Goal: Check status: Check status

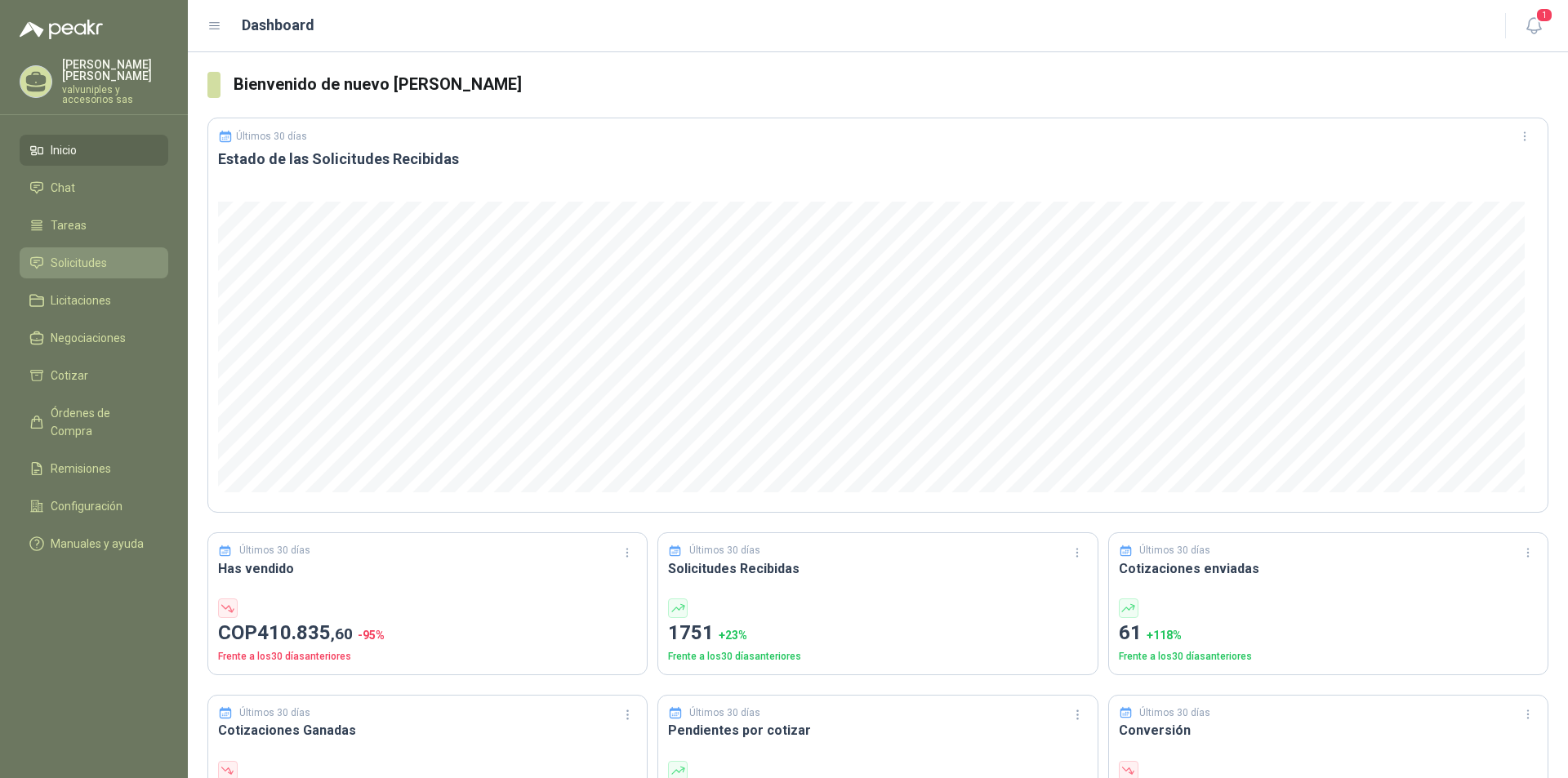
click at [80, 254] on span "Solicitudes" at bounding box center [79, 263] width 56 height 18
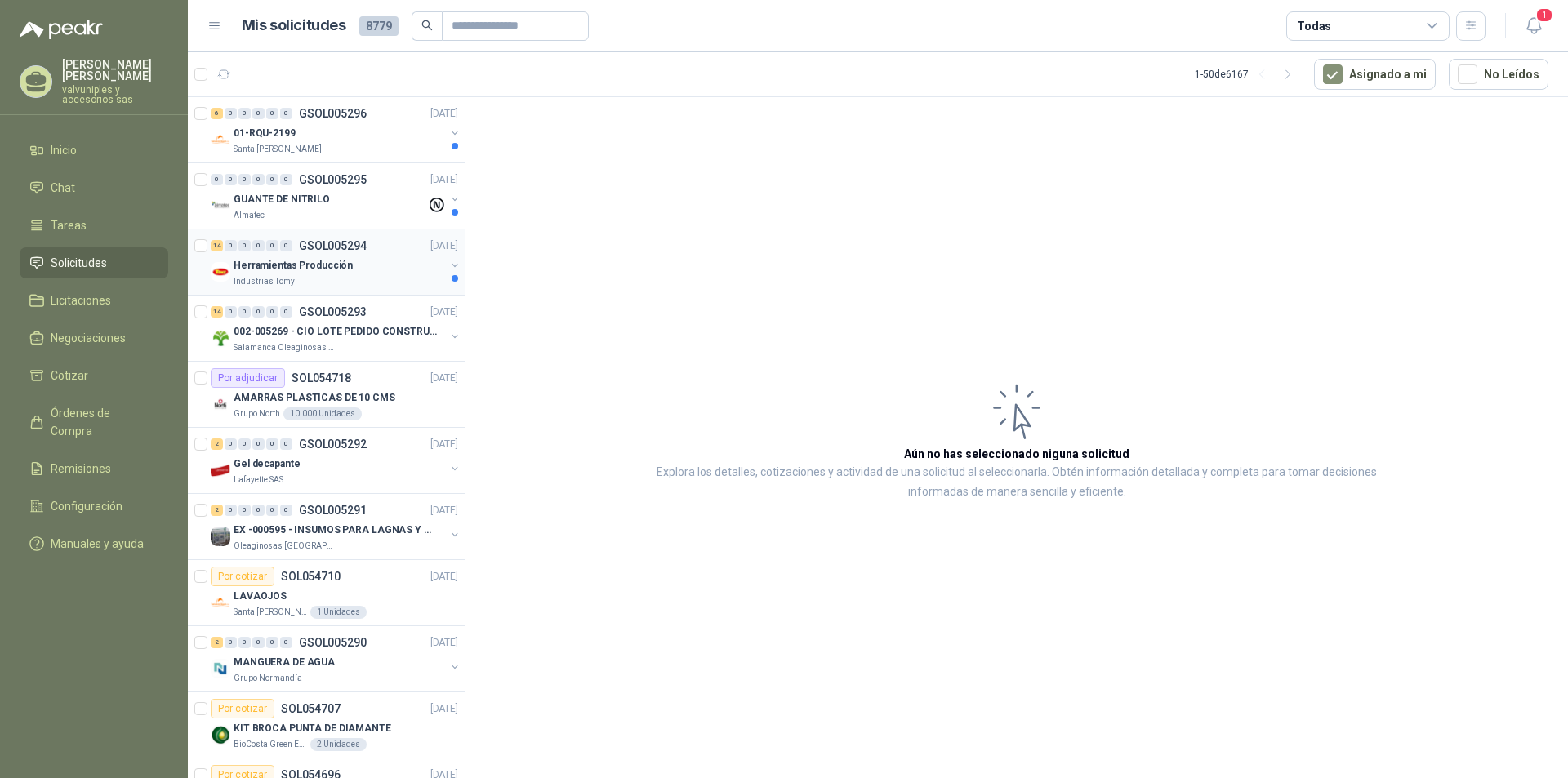
click at [299, 266] on p "Herramientas Producción" at bounding box center [292, 265] width 119 height 15
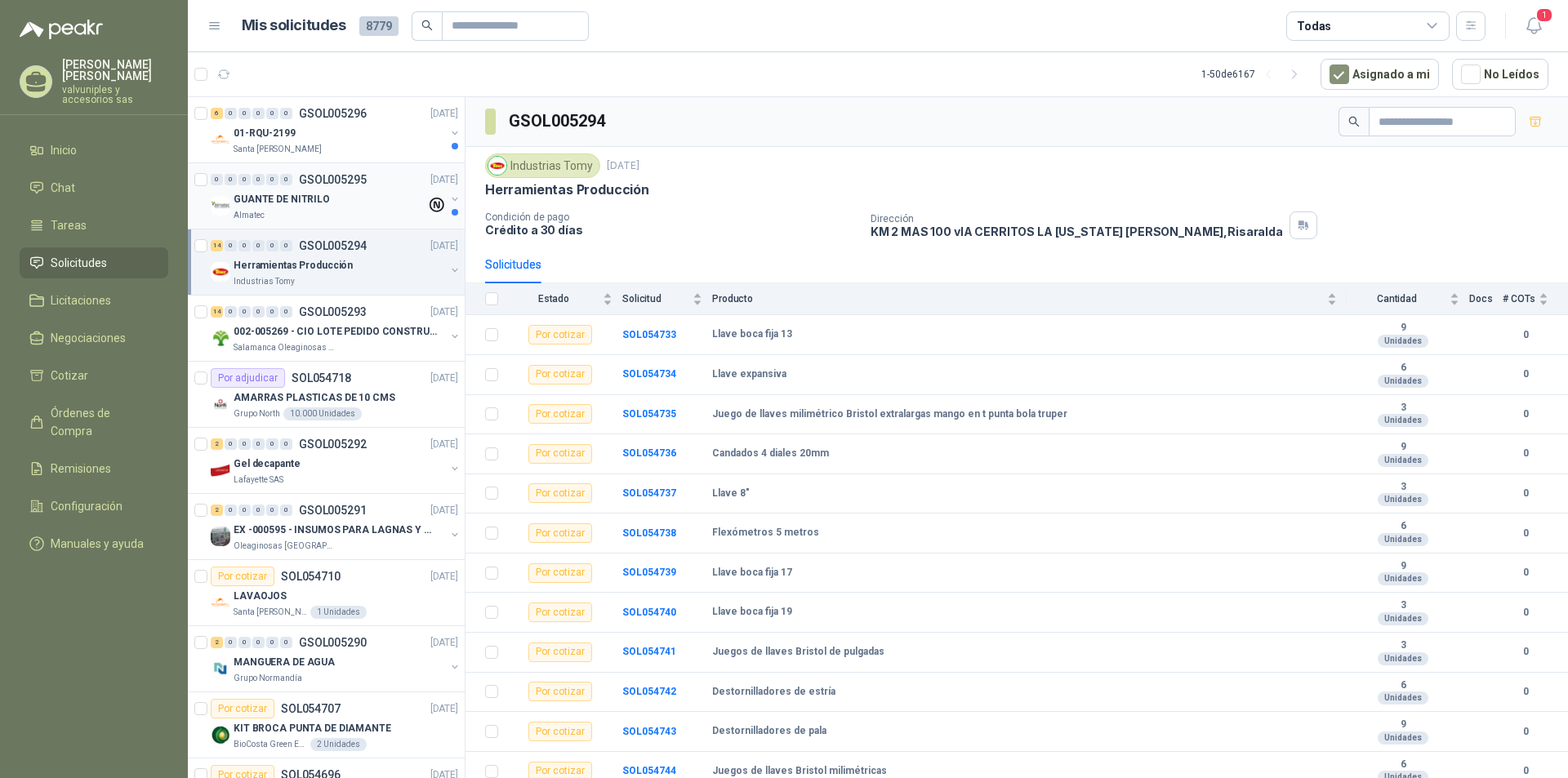
click at [275, 205] on p "GUANTE DE NITRILO" at bounding box center [282, 200] width 97 height 15
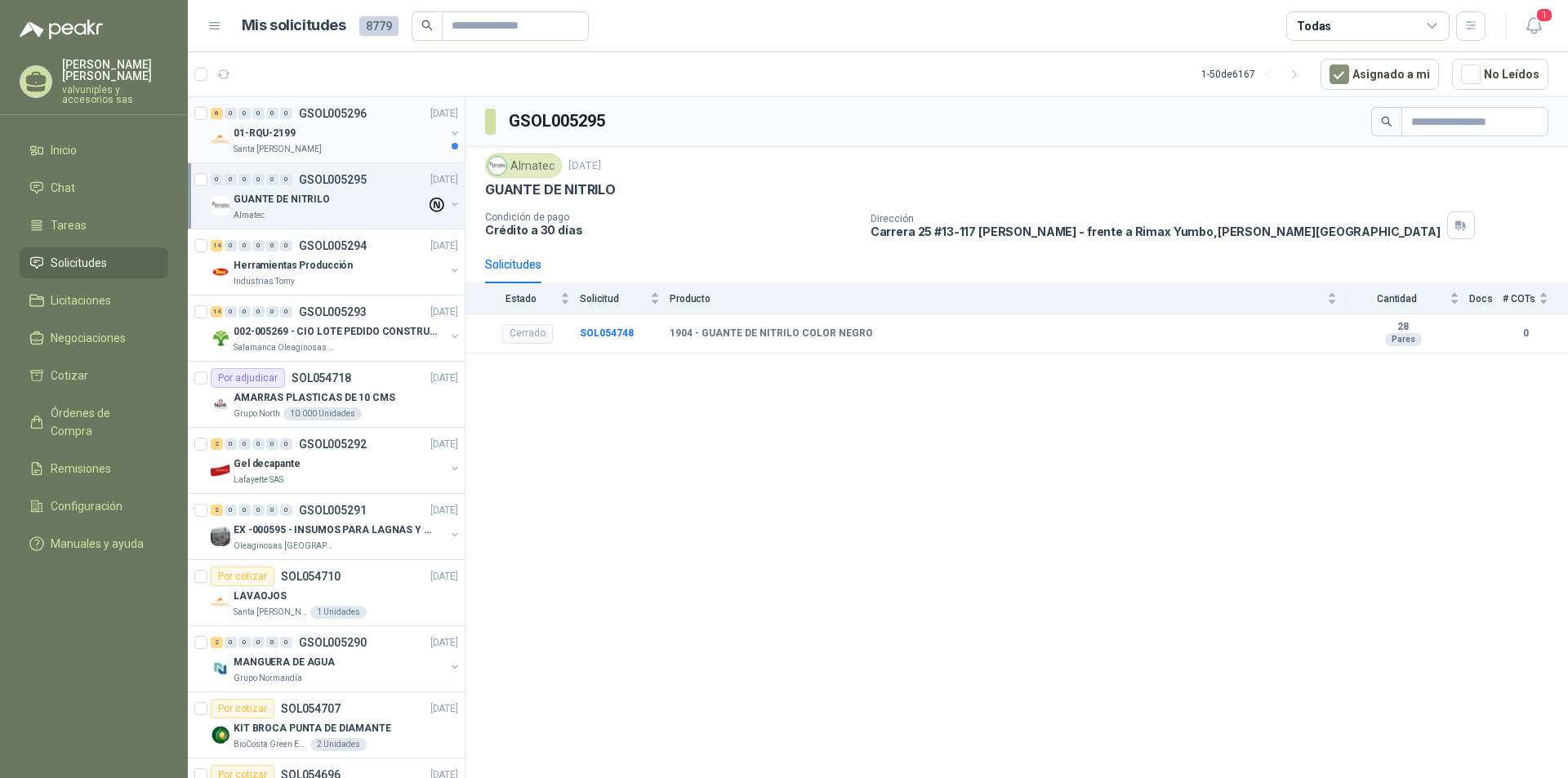
click at [252, 132] on p "01-RQU-2199" at bounding box center [264, 133] width 62 height 15
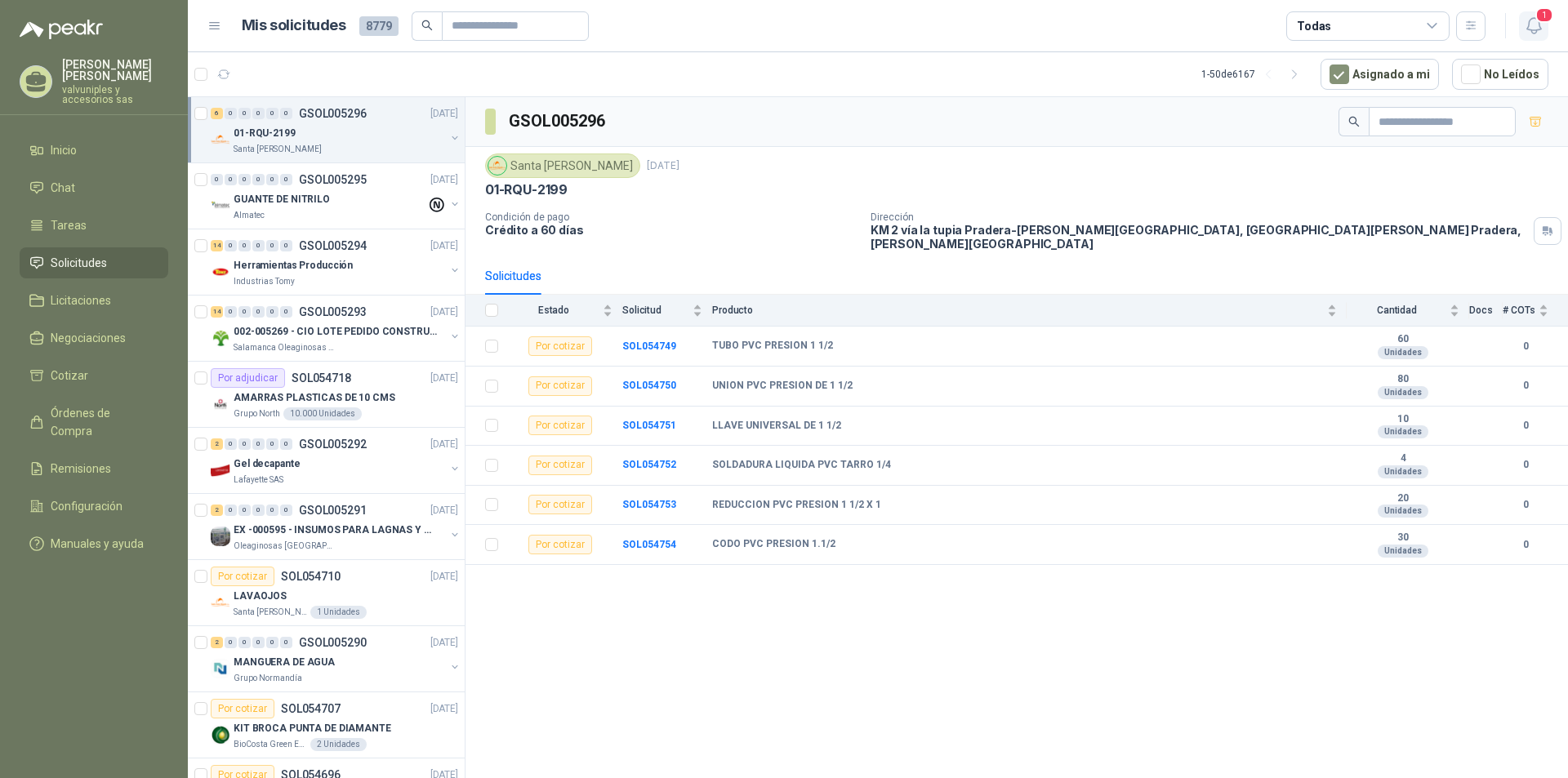
click at [1539, 27] on icon "button" at bounding box center [1534, 26] width 20 height 20
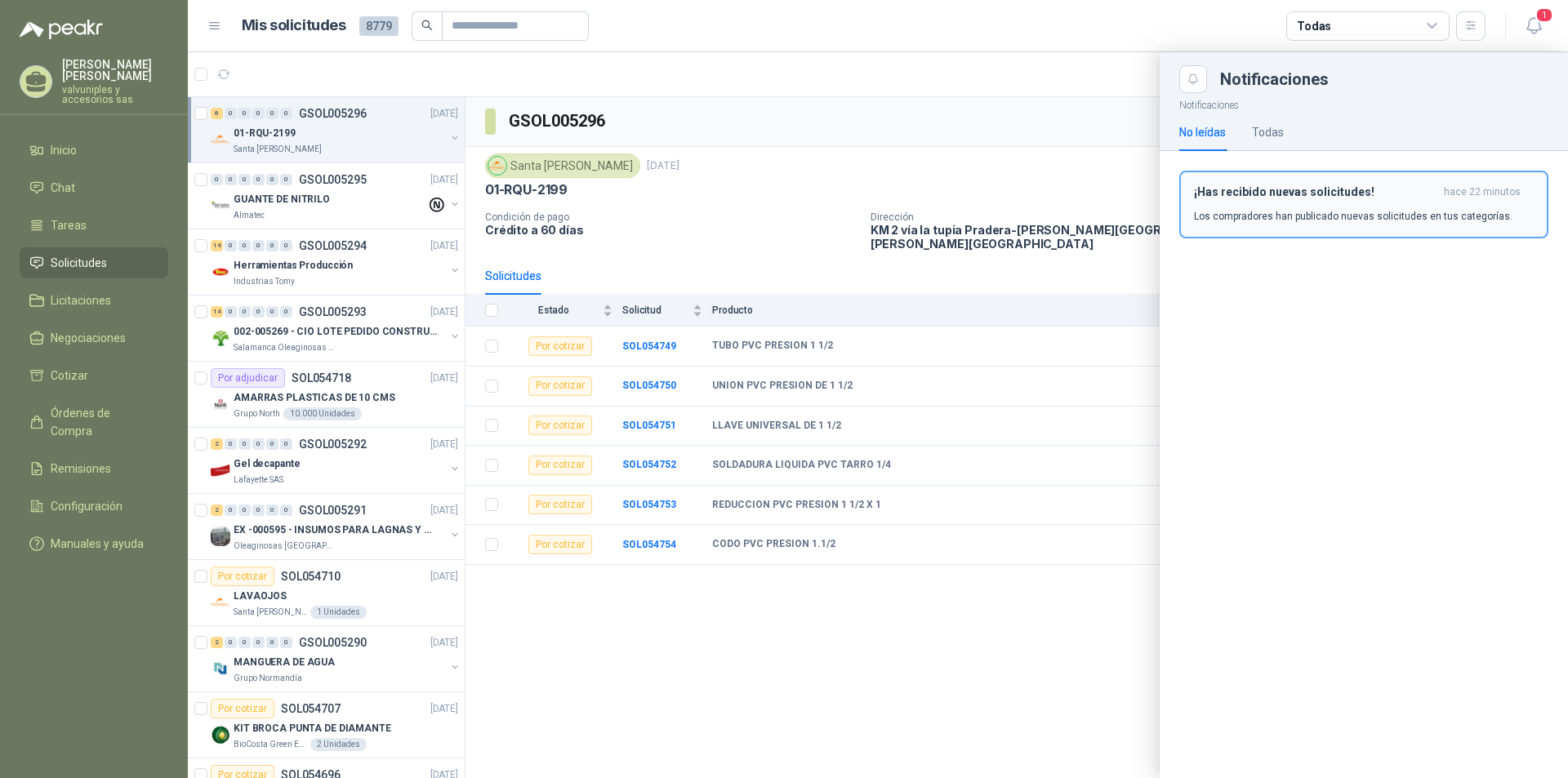
click at [1305, 192] on h3 "¡Has recibido nuevas solicitudes!" at bounding box center [1316, 191] width 243 height 14
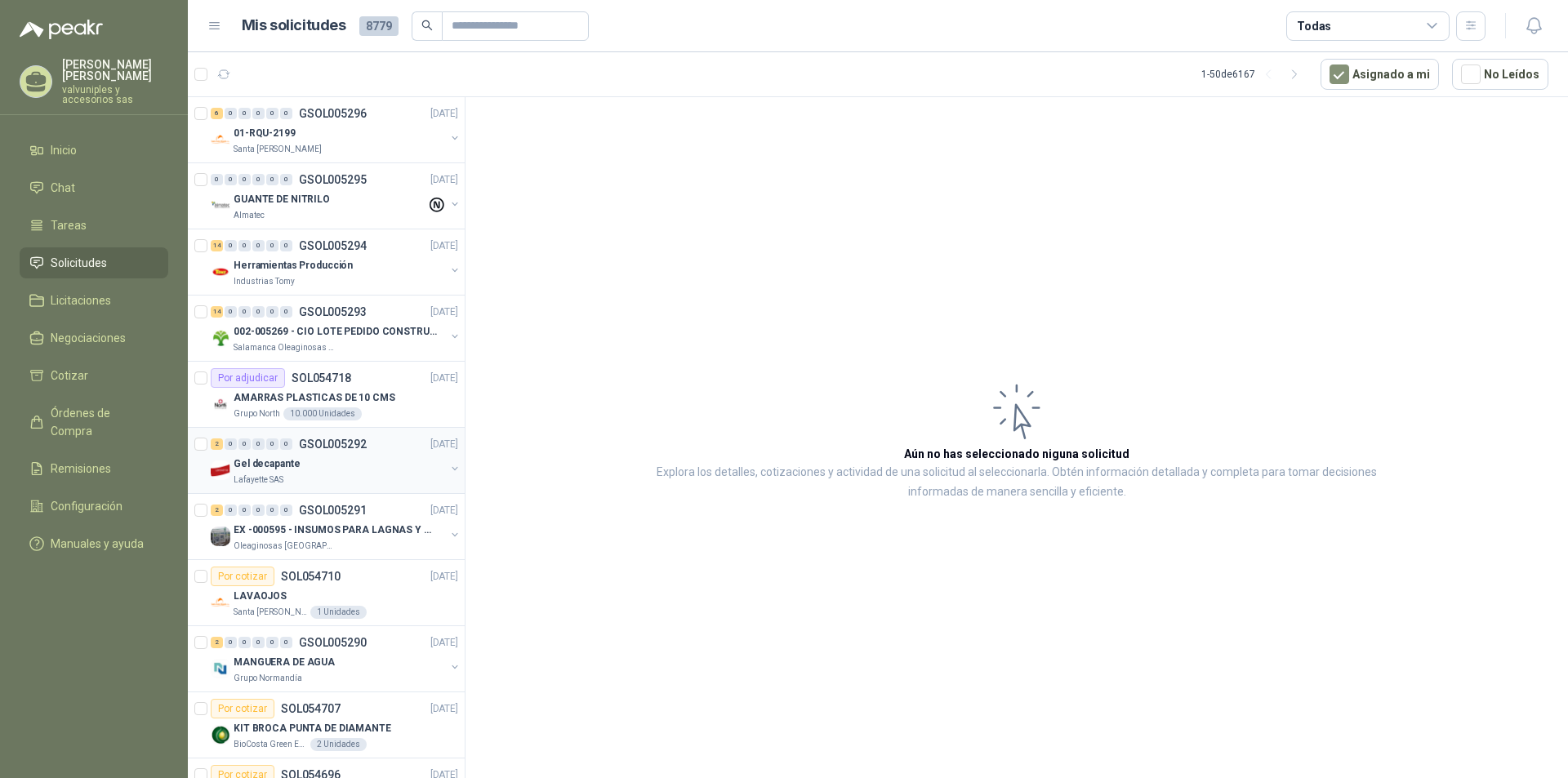
click at [267, 461] on p "Gel decapante" at bounding box center [266, 464] width 67 height 15
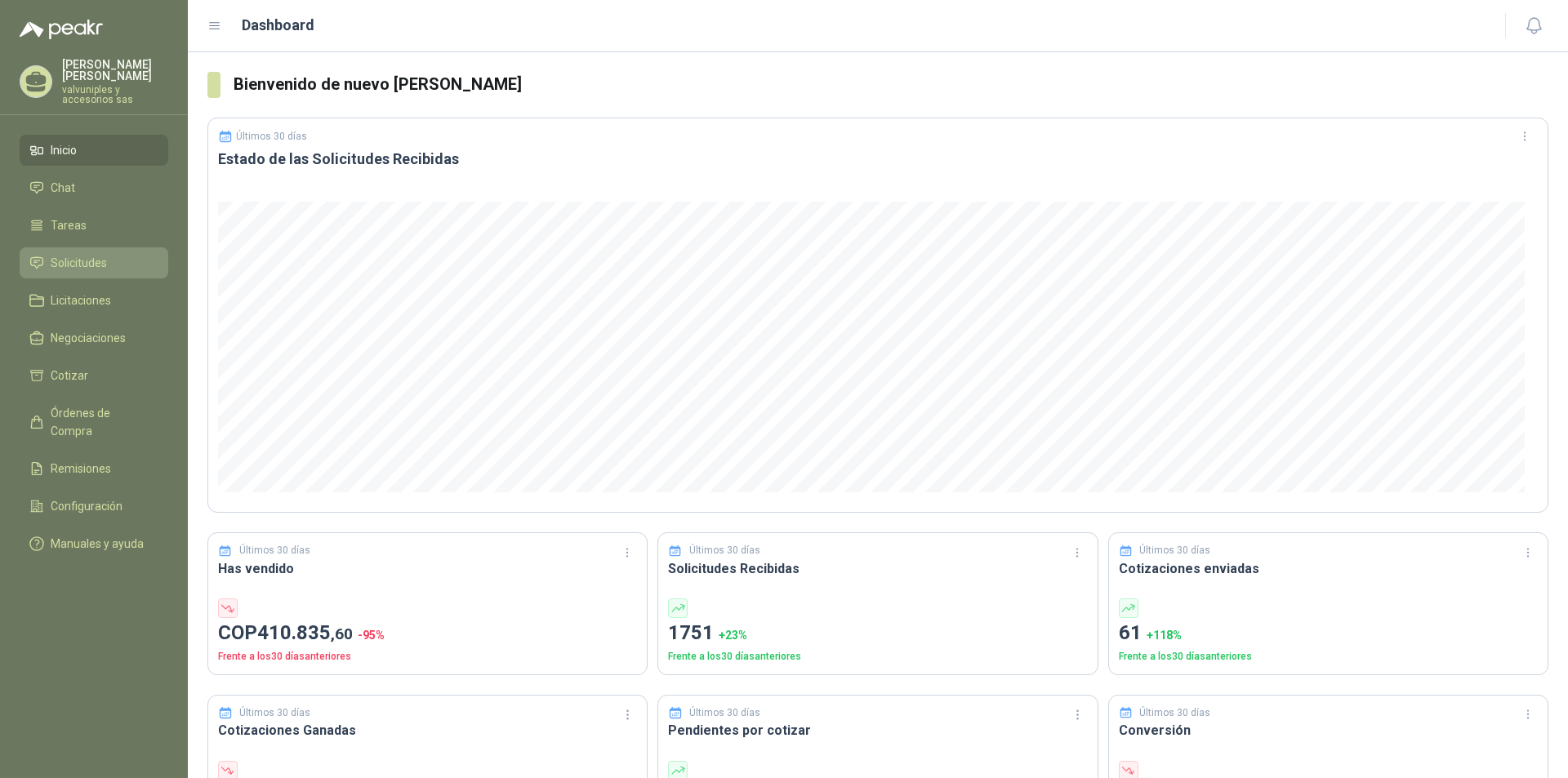
click at [84, 254] on span "Solicitudes" at bounding box center [79, 263] width 56 height 18
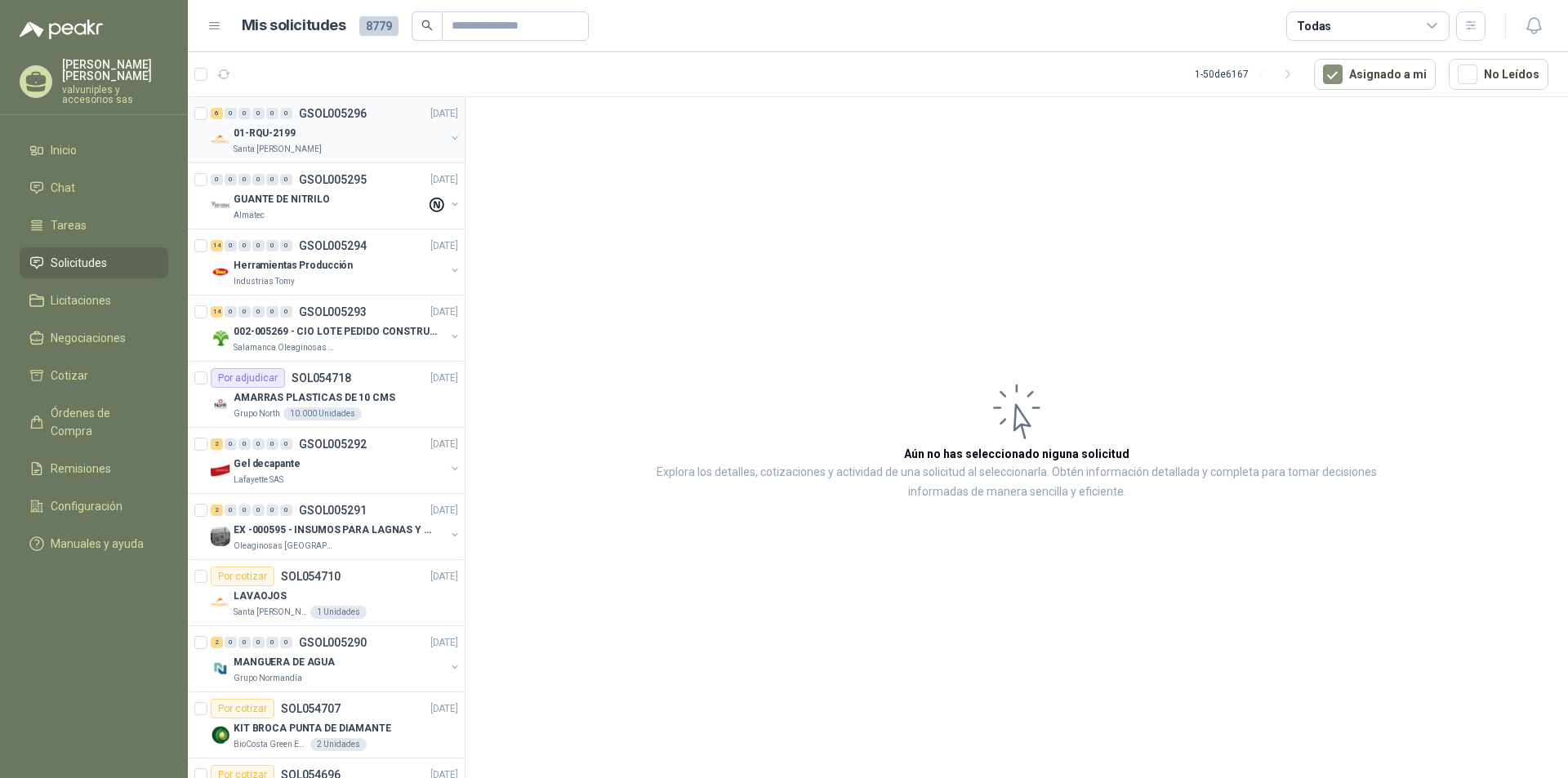
click at [275, 140] on p "01-RQU-2199" at bounding box center [264, 133] width 62 height 15
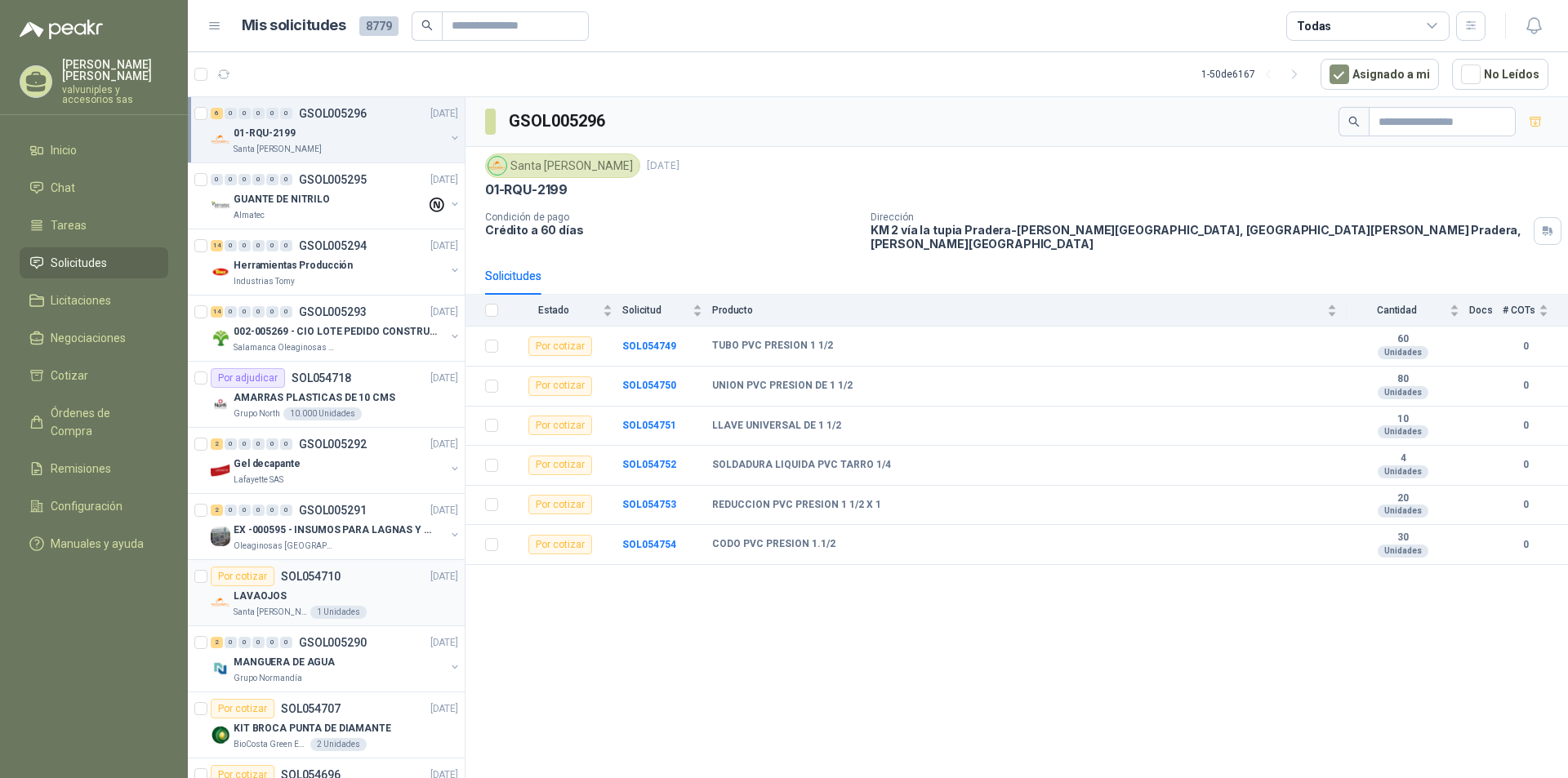
click at [261, 595] on p "LAVAOJOS" at bounding box center [260, 596] width 53 height 15
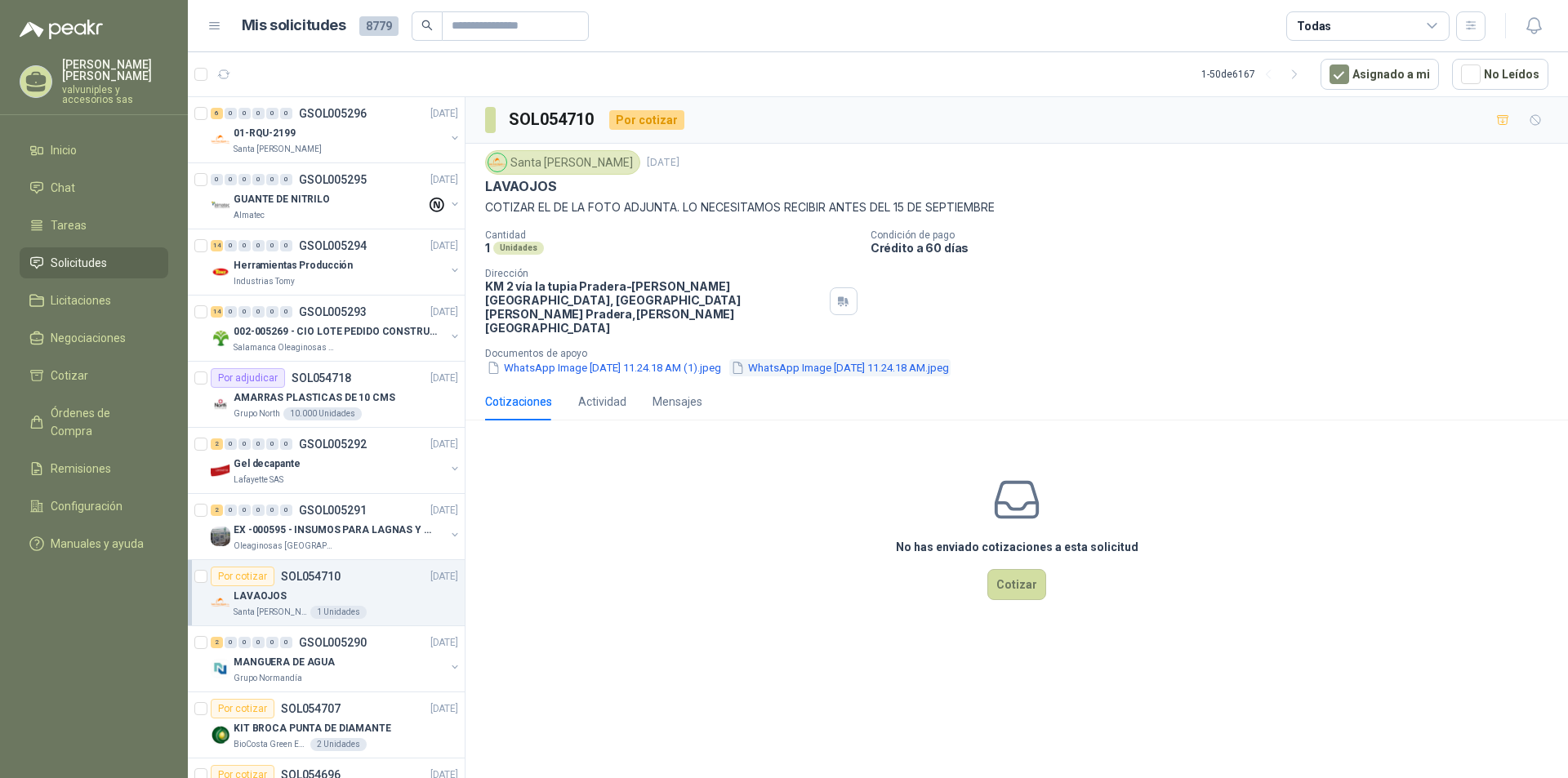
click at [830, 359] on button "WhatsApp Image 2025-09-03 at 11.24.18 AM.jpeg" at bounding box center [840, 367] width 221 height 17
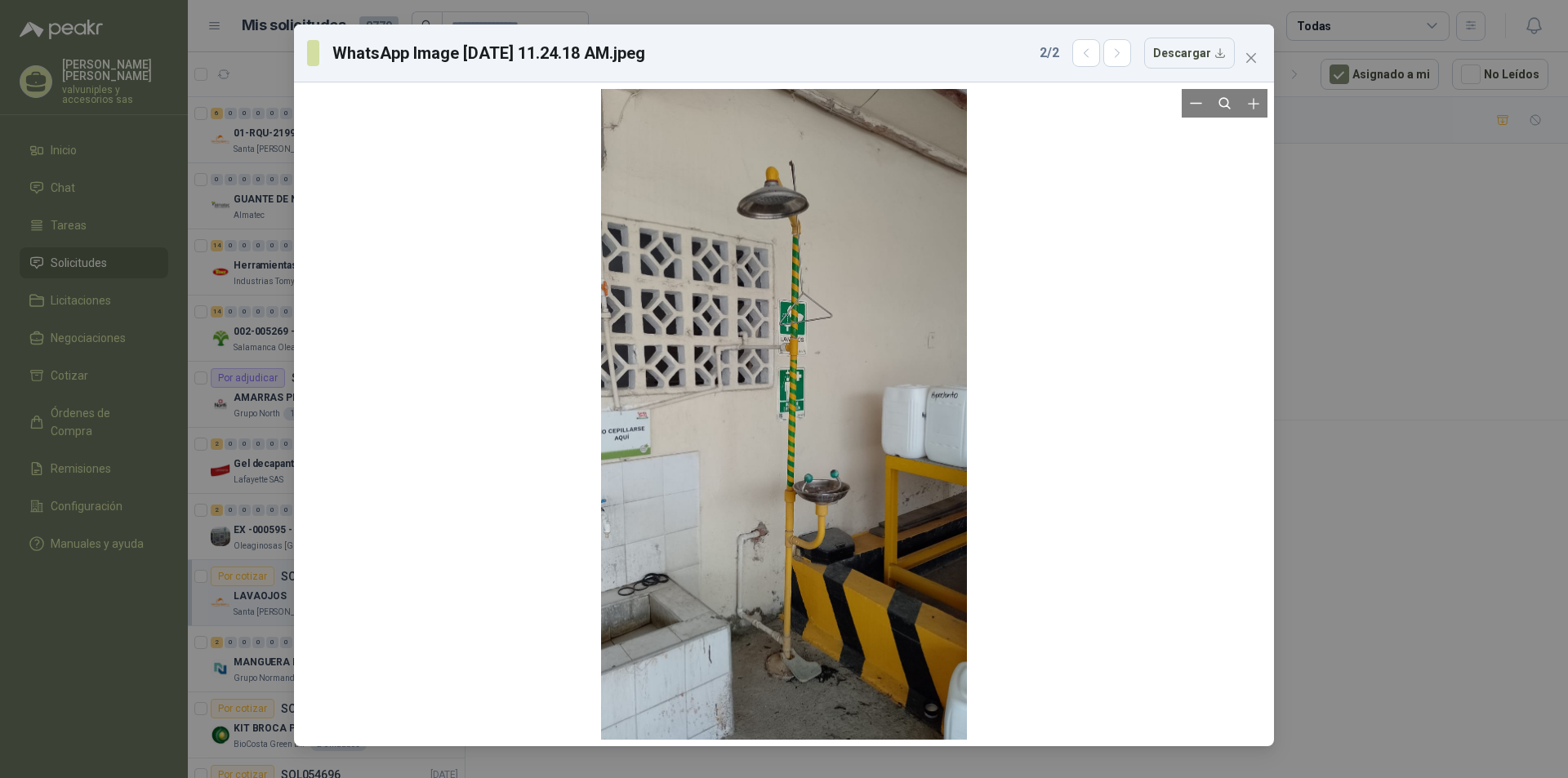
click at [731, 425] on div at bounding box center [784, 415] width 366 height 650
click at [784, 287] on div at bounding box center [784, 415] width 366 height 650
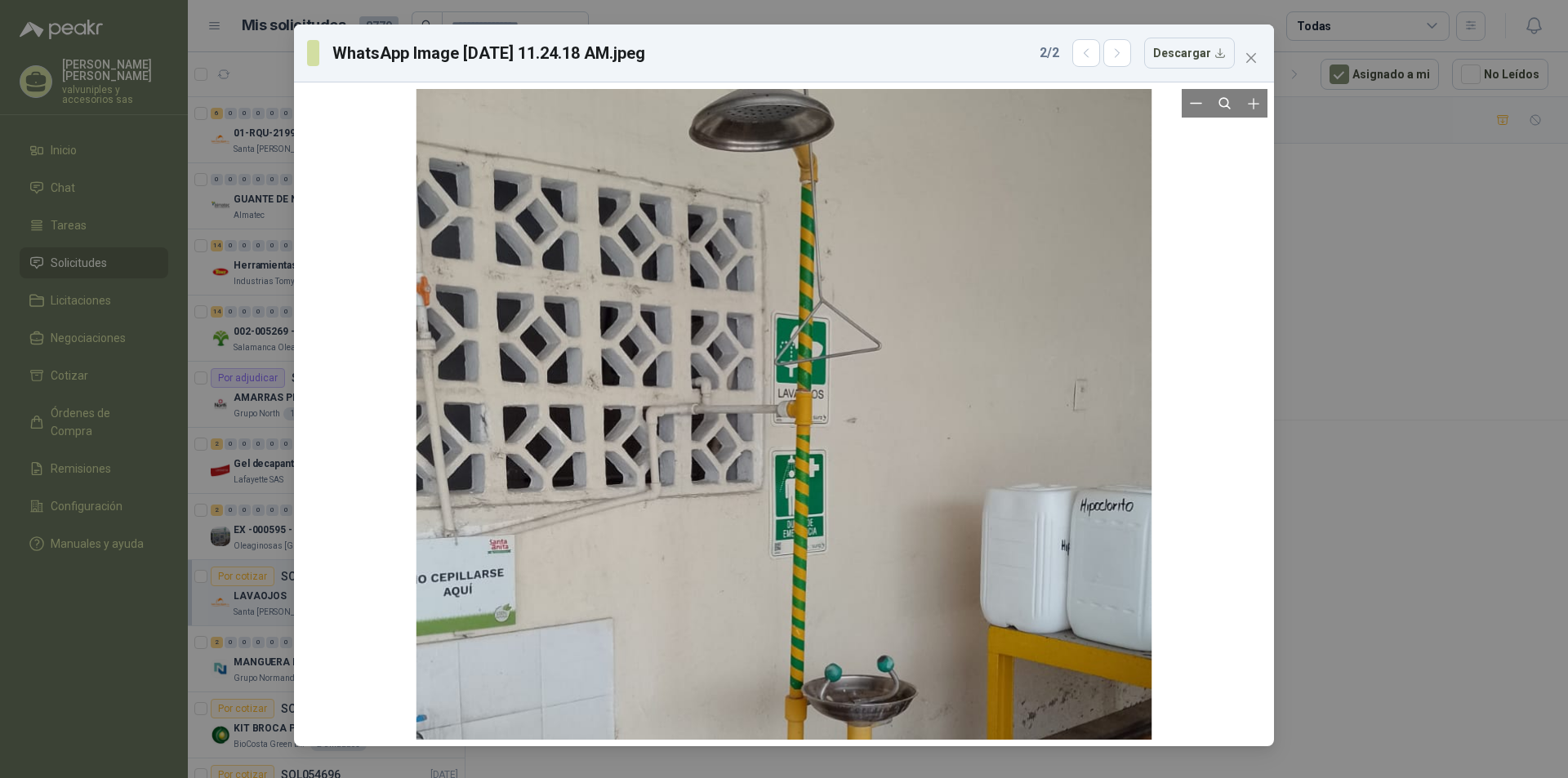
click at [798, 290] on div at bounding box center [784, 545] width 736 height 1308
click at [798, 291] on div at bounding box center [784, 545] width 736 height 1308
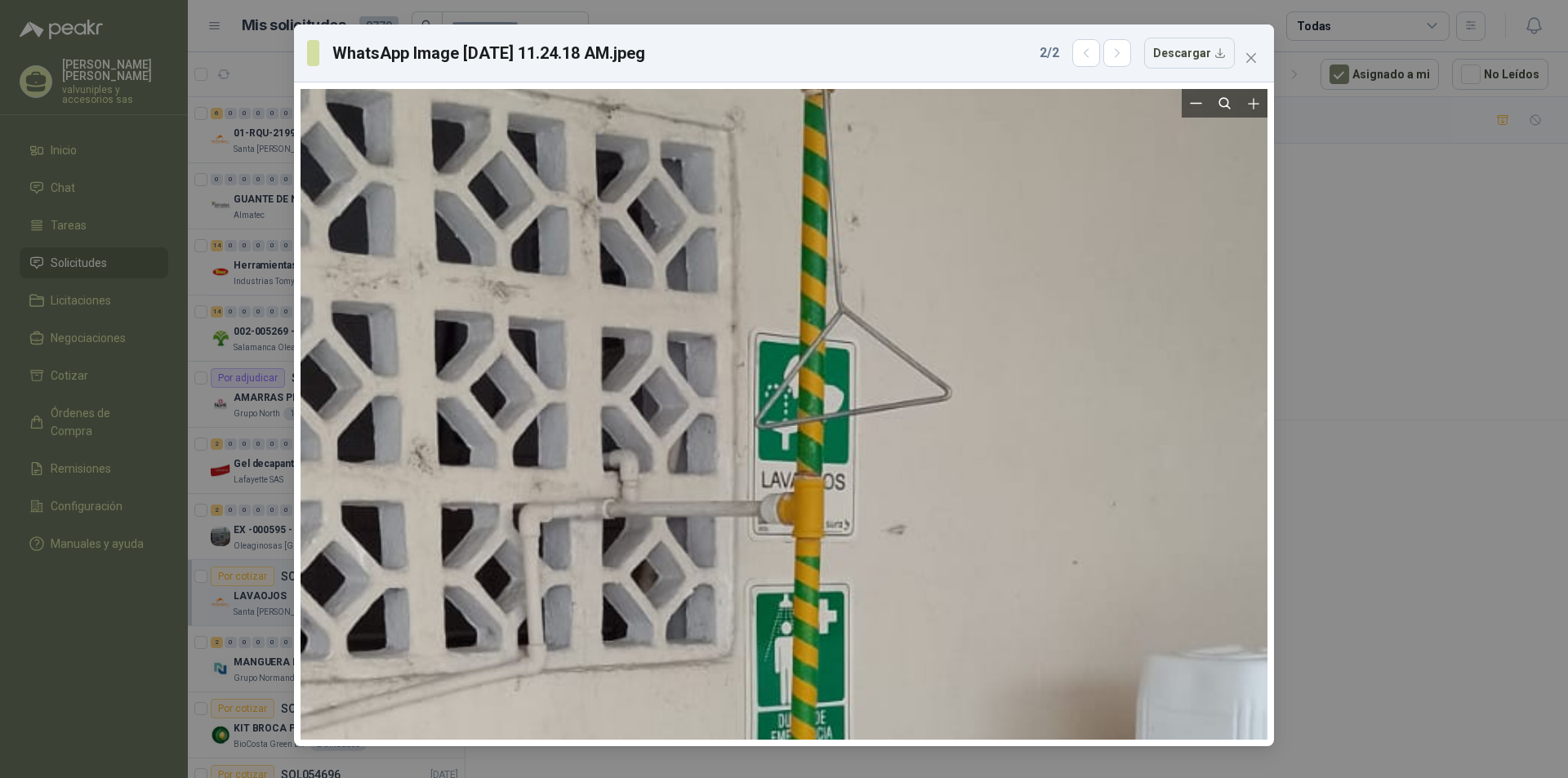
click at [798, 292] on div at bounding box center [774, 757] width 1352 height 2403
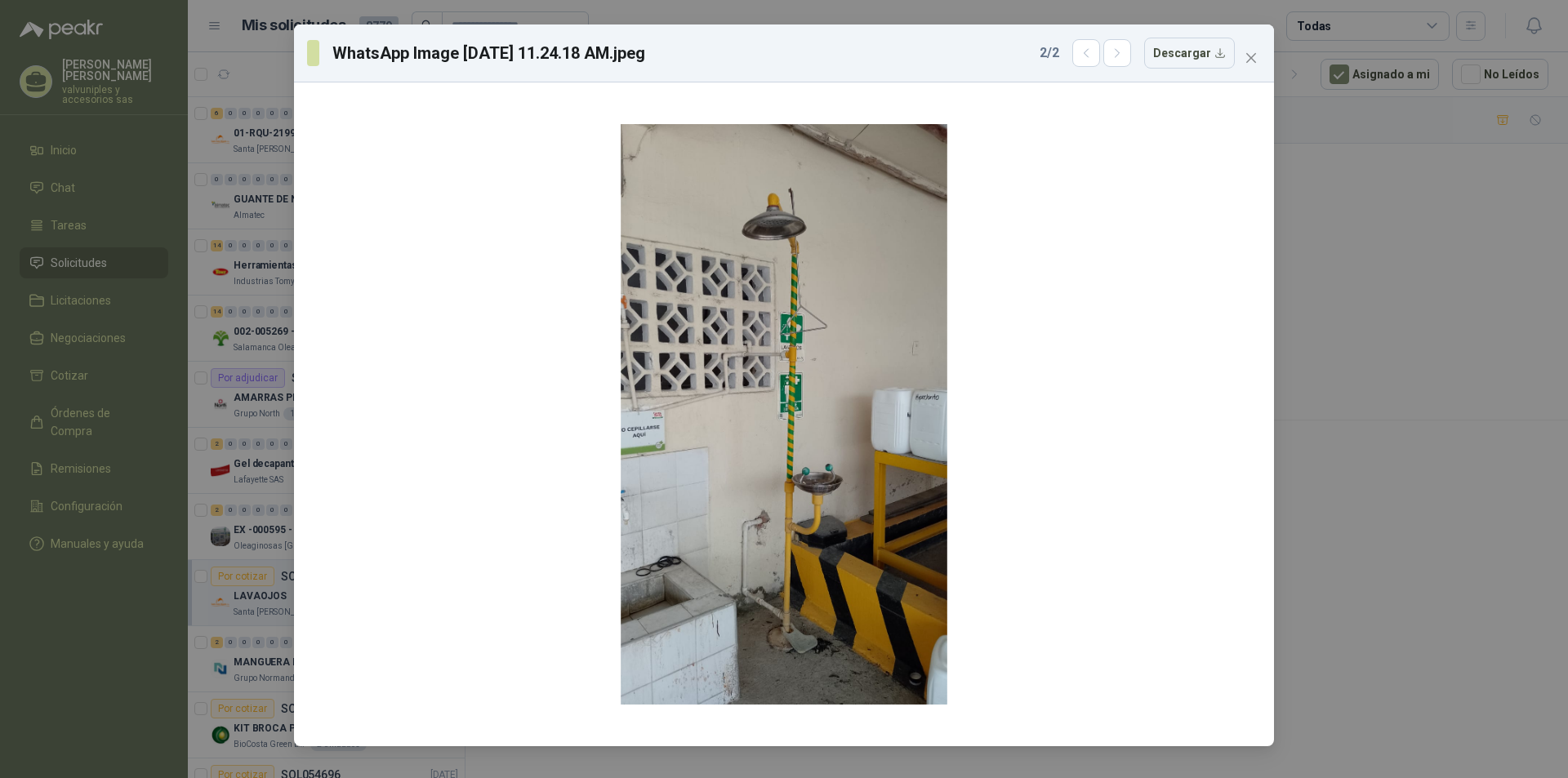
drag, startPoint x: 1246, startPoint y: 64, endPoint x: 1223, endPoint y: 64, distance: 23.0
click at [1240, 64] on span "Close" at bounding box center [1251, 57] width 26 height 13
